Goal: Task Accomplishment & Management: Use online tool/utility

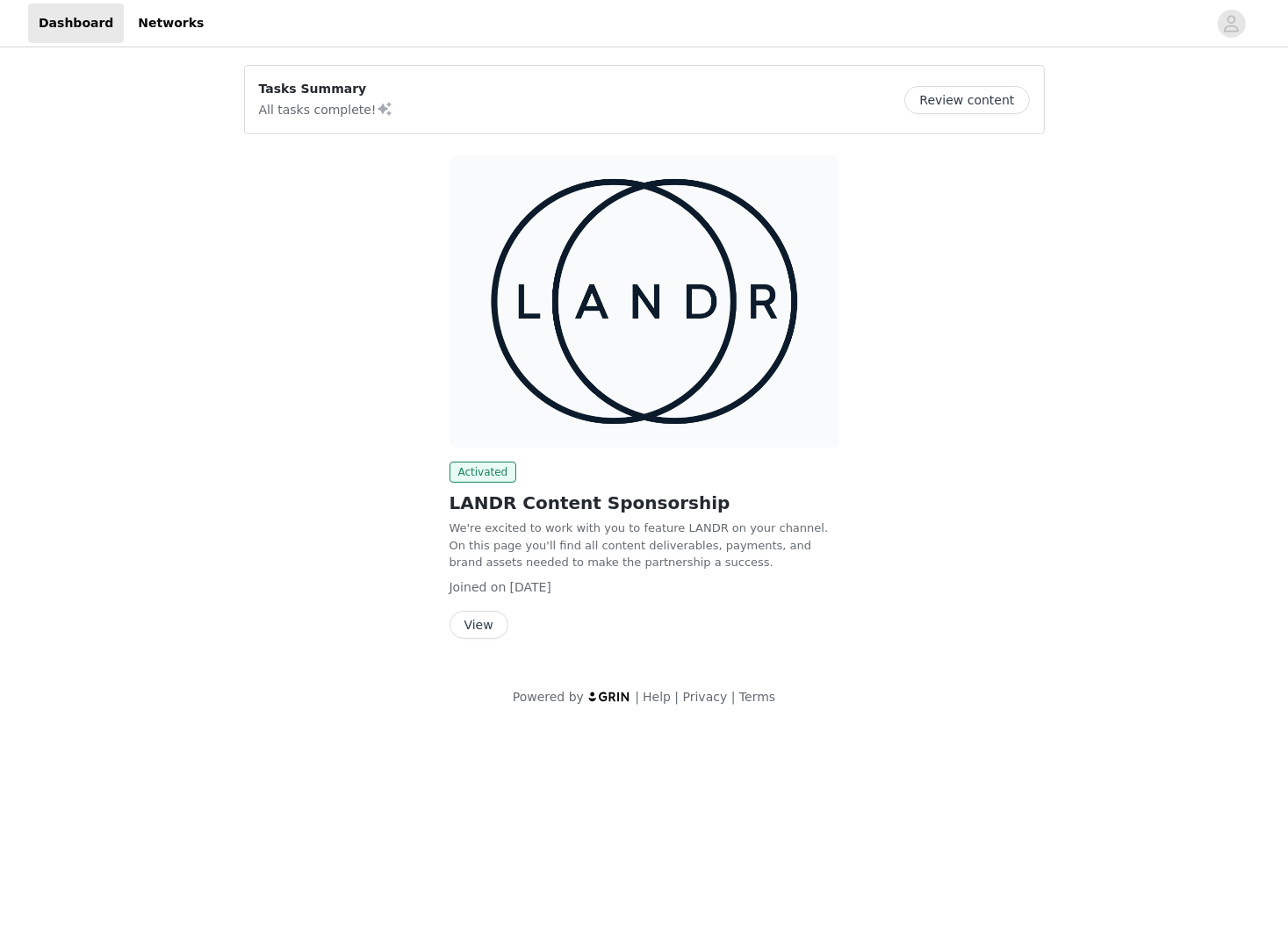
click at [489, 623] on button "View" at bounding box center [478, 625] width 59 height 28
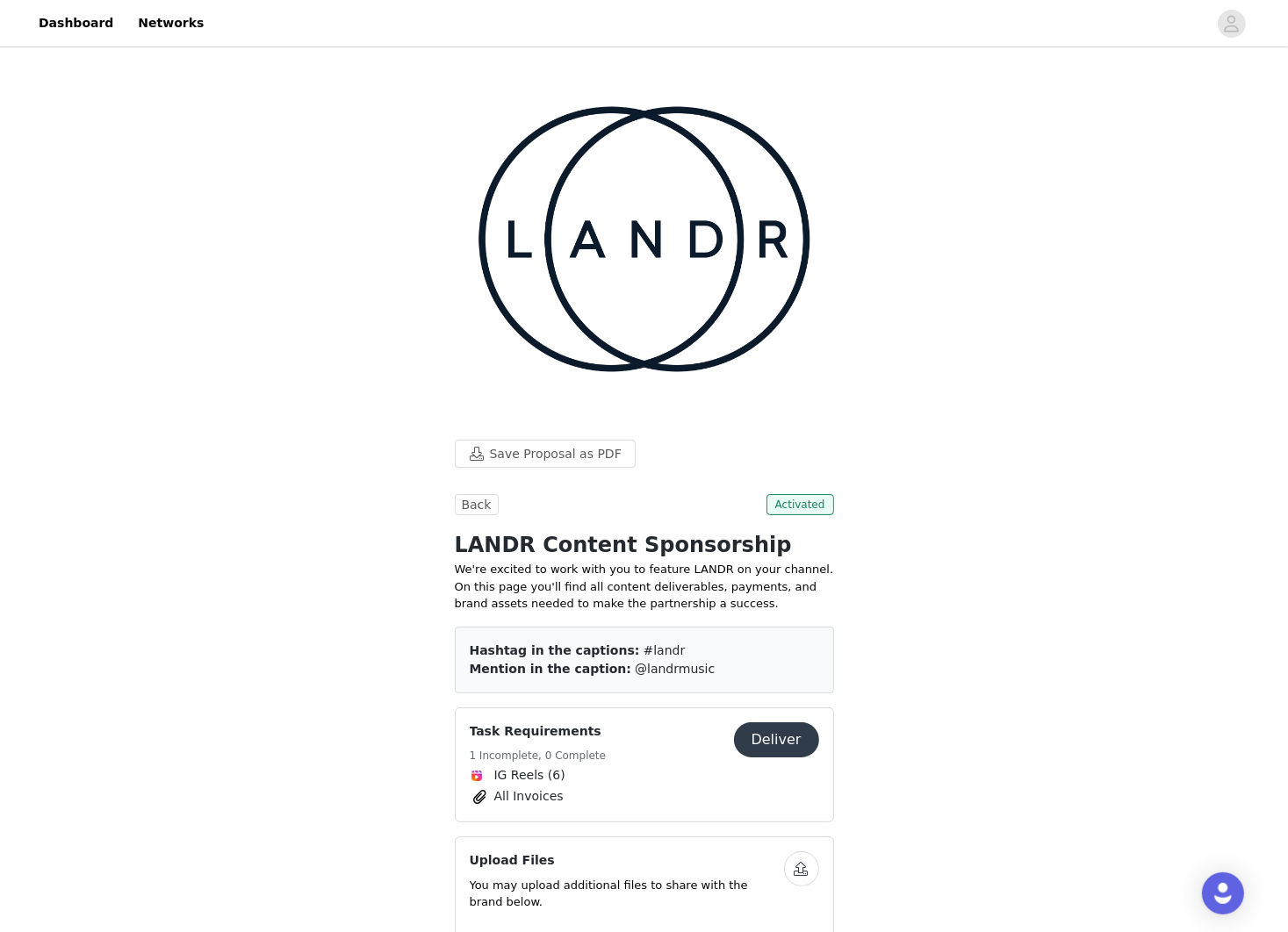
click at [786, 722] on button "Deliver" at bounding box center [776, 740] width 85 height 35
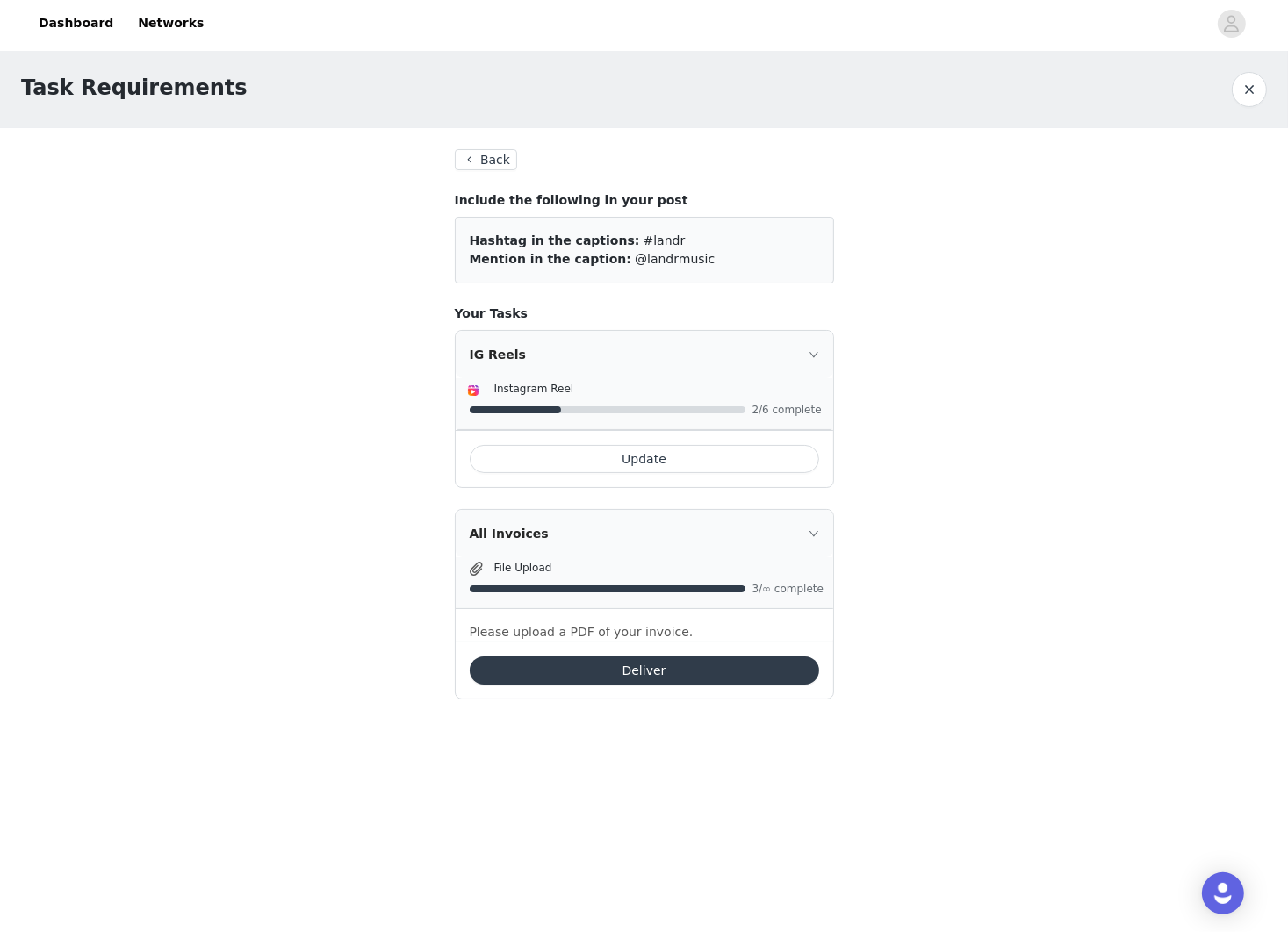
click at [588, 679] on button "Deliver" at bounding box center [644, 670] width 350 height 28
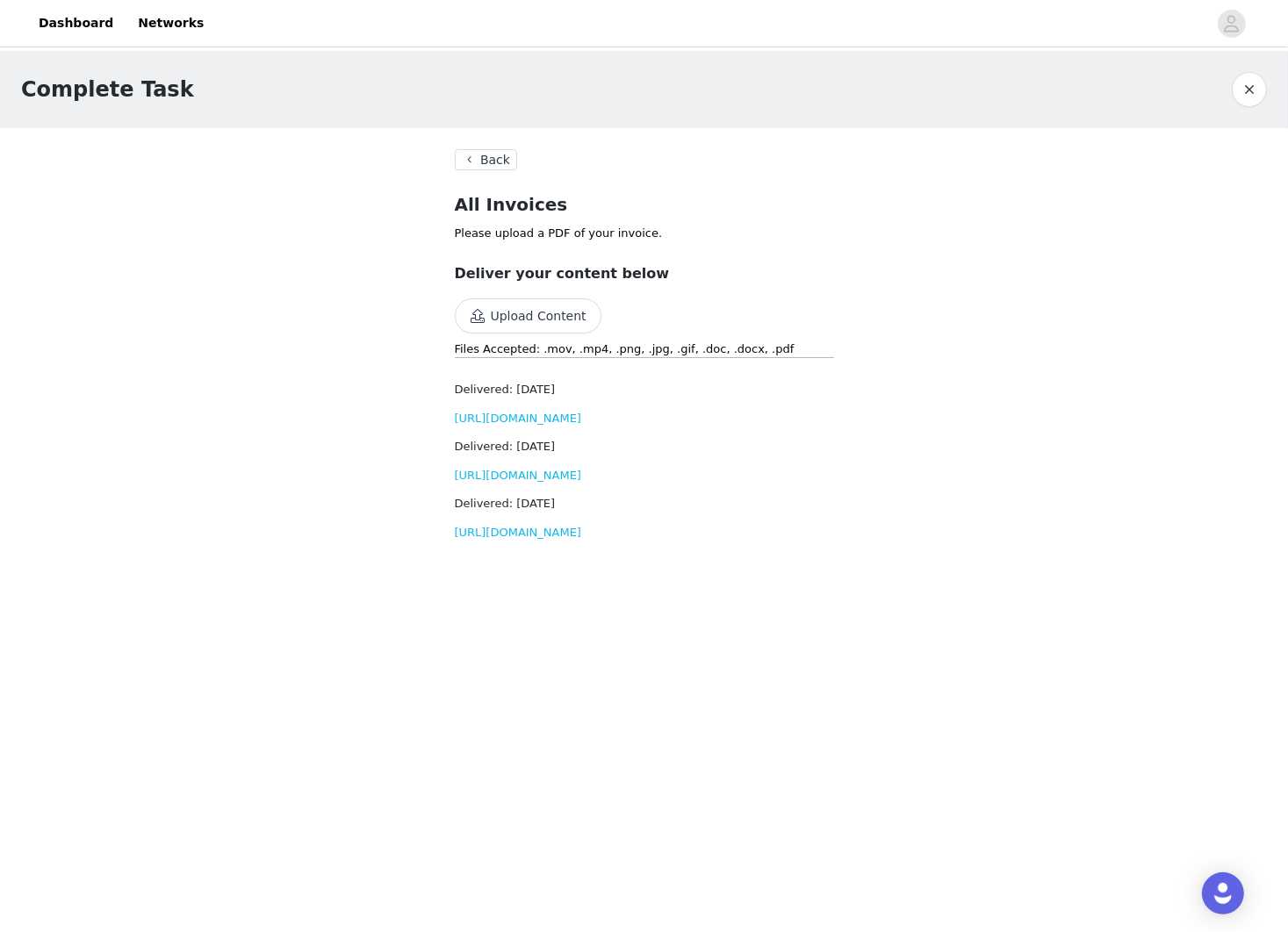
click at [539, 318] on button "Upload Content" at bounding box center [528, 316] width 146 height 35
